Goal: Find specific page/section: Find specific page/section

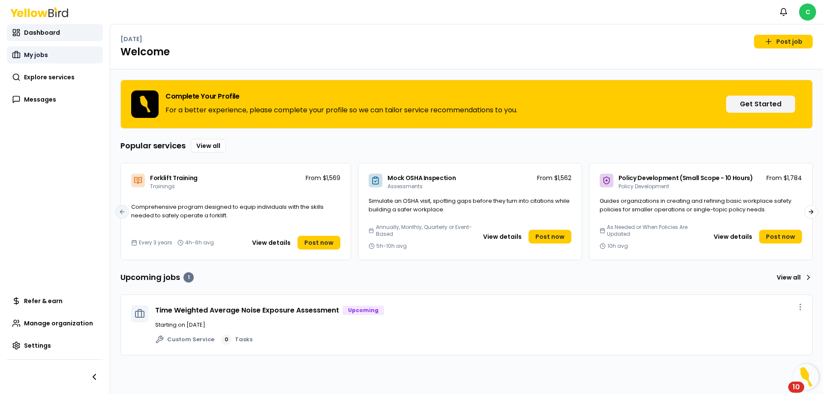
click at [28, 52] on span "My jobs" at bounding box center [36, 55] width 24 height 9
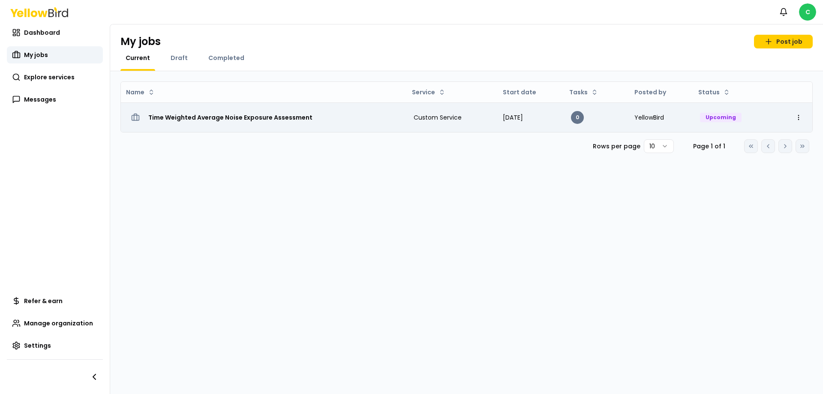
click at [189, 118] on h3 "Time Weighted Average Noise Exposure Assessment" at bounding box center [230, 117] width 164 height 15
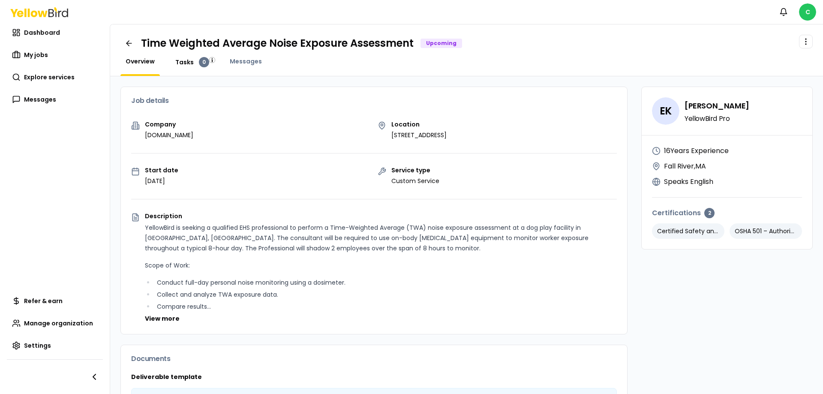
click at [190, 64] on span "Tasks" at bounding box center [184, 62] width 18 height 9
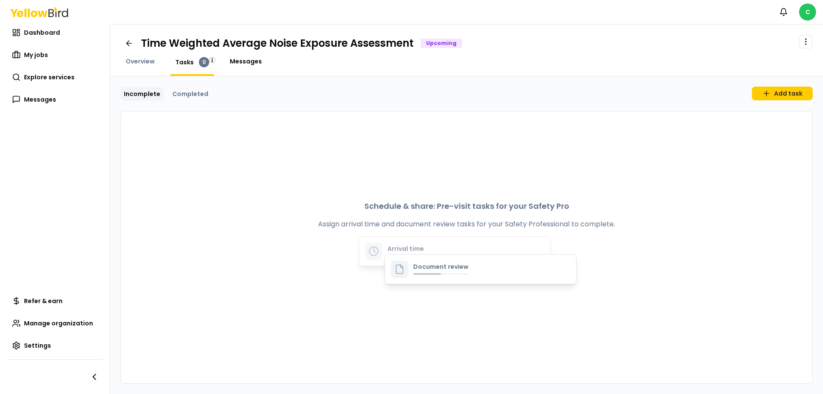
click at [233, 63] on span "Messages" at bounding box center [246, 61] width 32 height 9
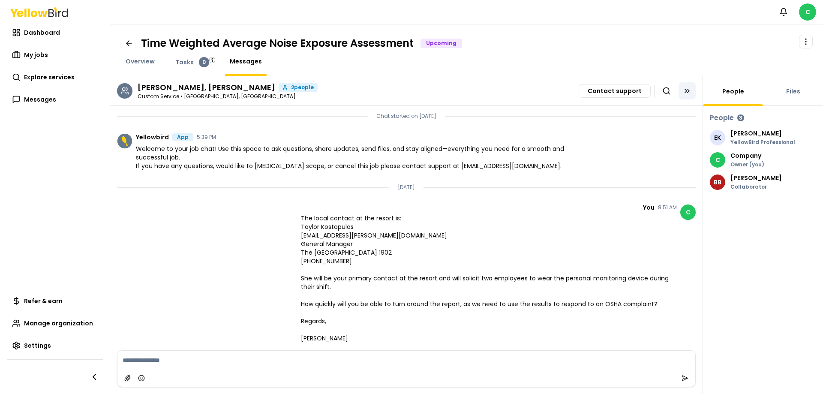
click at [690, 88] on icon at bounding box center [687, 91] width 9 height 9
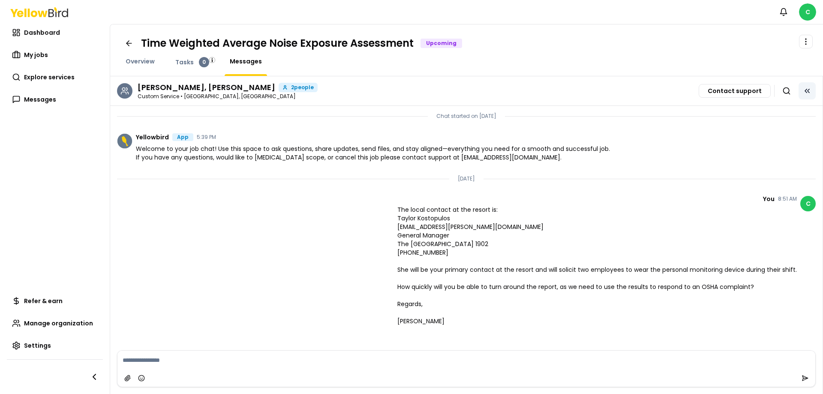
click at [816, 92] on button at bounding box center [807, 90] width 17 height 17
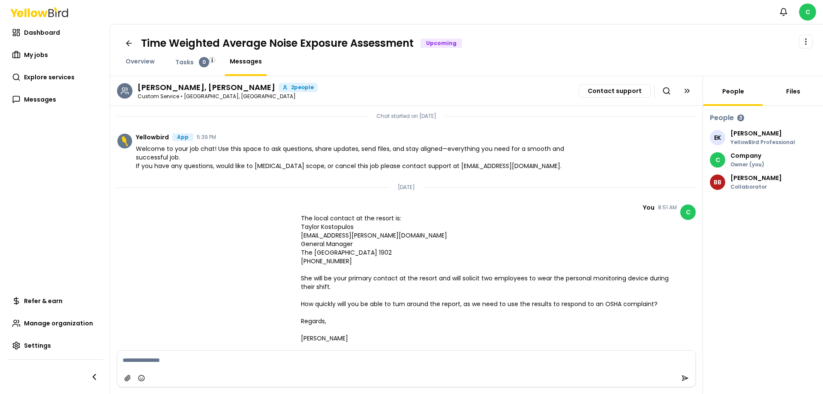
click at [804, 94] on link "Files" at bounding box center [793, 91] width 24 height 9
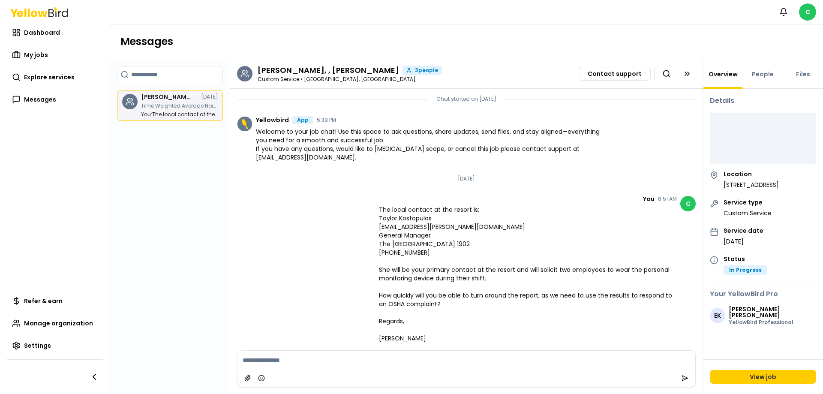
click at [172, 105] on p "Time Weighted Average Noise Exposure Assessment" at bounding box center [179, 105] width 77 height 5
click at [683, 378] on icon "submit" at bounding box center [685, 378] width 7 height 7
click at [765, 75] on link "People" at bounding box center [763, 74] width 32 height 9
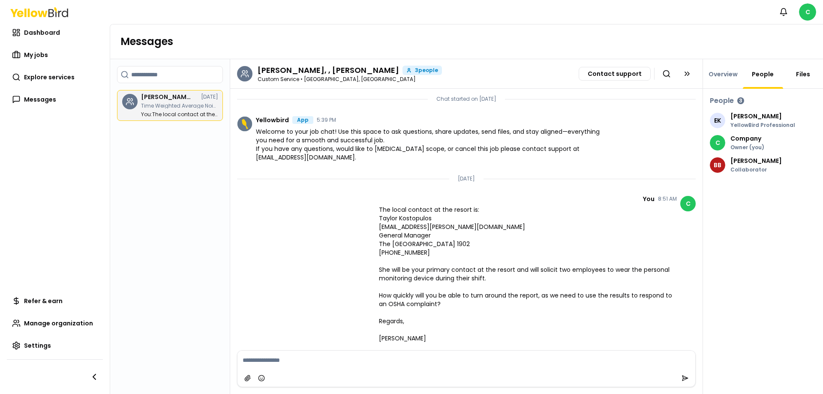
click at [807, 74] on link "Files" at bounding box center [803, 74] width 24 height 9
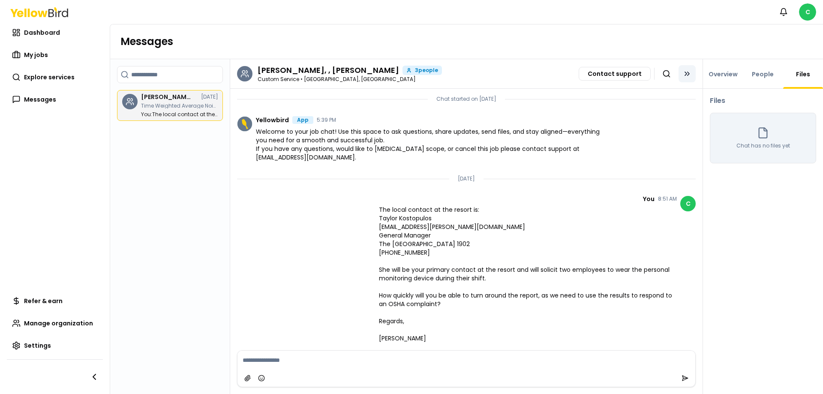
click at [686, 73] on icon at bounding box center [686, 73] width 2 height 3
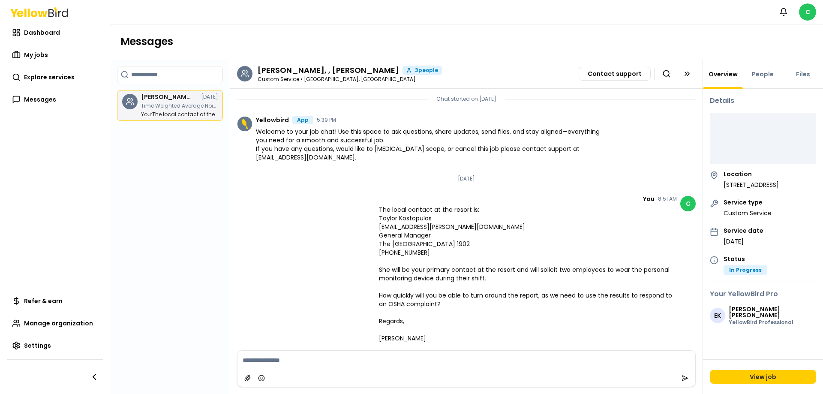
click at [141, 101] on div "[PERSON_NAME], , [PERSON_NAME] [DATE] Time Weighted Average Noise Exposure Asse…" at bounding box center [179, 105] width 77 height 23
click at [169, 105] on p "Time Weighted Average Noise Exposure Assessment" at bounding box center [179, 105] width 77 height 5
